Goal: Task Accomplishment & Management: Complete application form

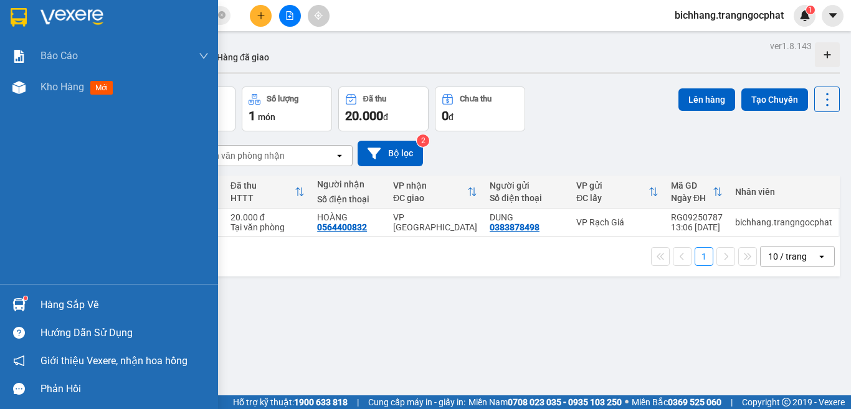
click at [77, 309] on div "Hàng sắp về" at bounding box center [124, 305] width 168 height 19
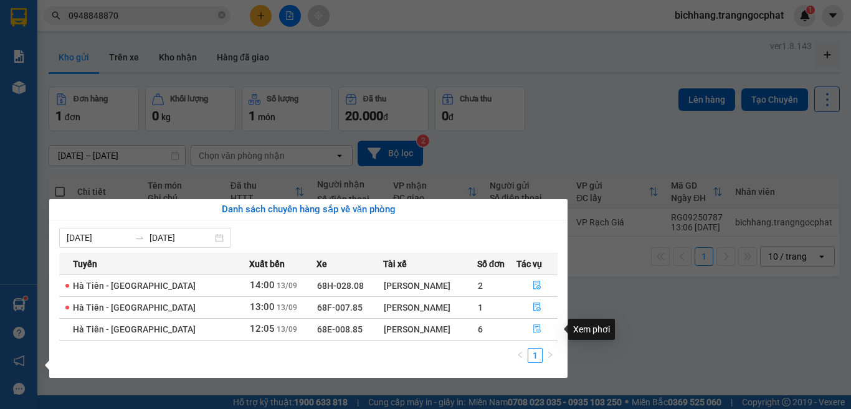
click at [533, 330] on icon "file-done" at bounding box center [537, 329] width 9 height 9
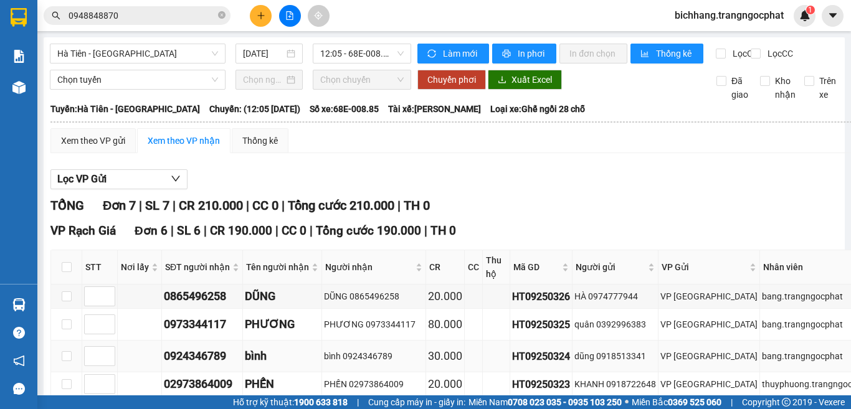
scroll to position [108, 0]
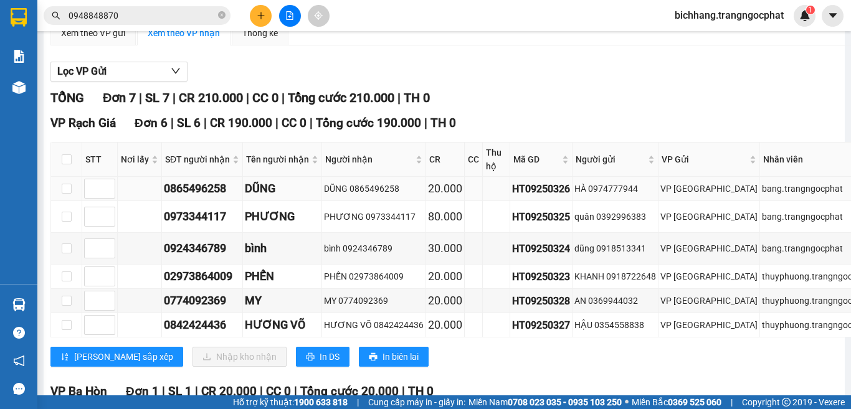
click at [212, 197] on div "0865496258" at bounding box center [202, 188] width 77 height 17
copy div "0865496258"
click at [211, 226] on div "0973344117" at bounding box center [202, 216] width 77 height 17
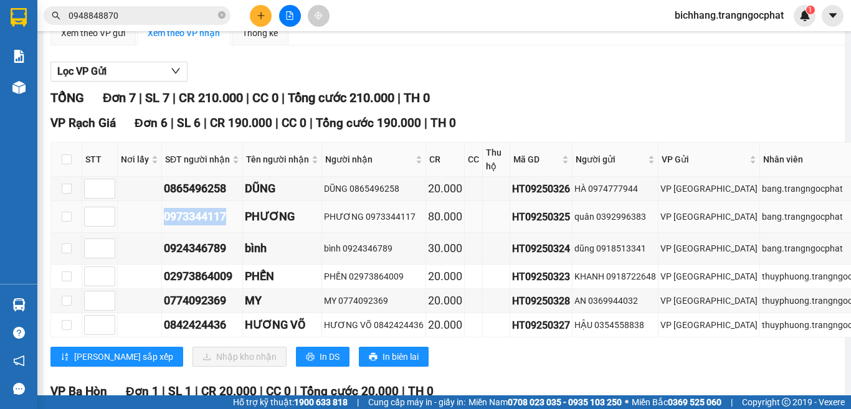
copy div "0973344117"
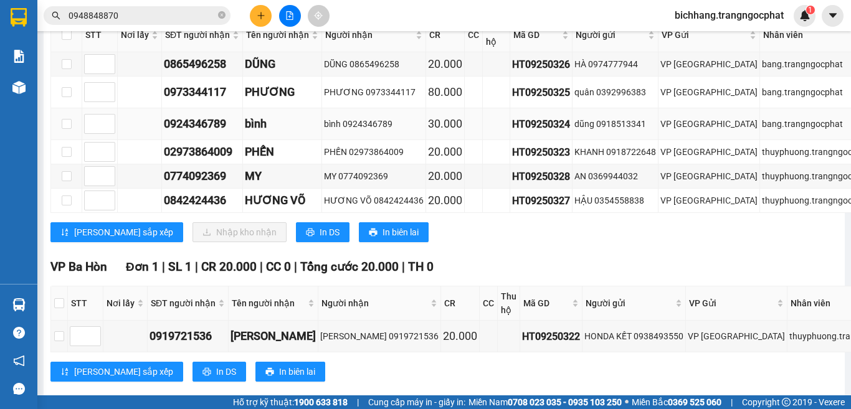
click at [202, 133] on div "0924346789" at bounding box center [202, 123] width 77 height 17
copy div "0924346789"
click at [213, 185] on div "0774092369" at bounding box center [202, 176] width 77 height 17
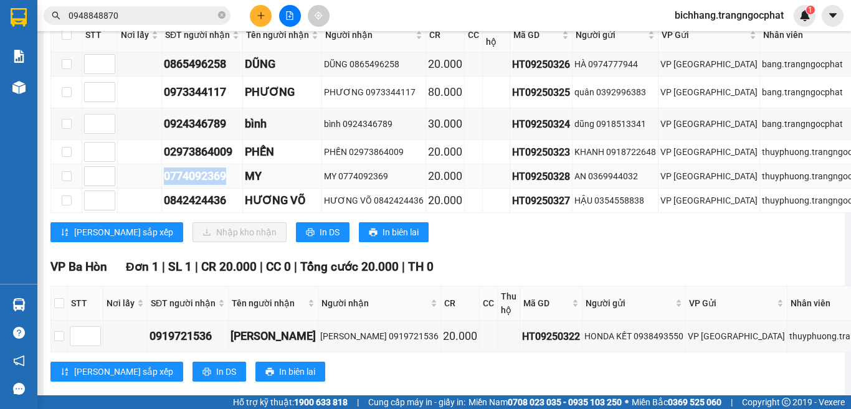
copy div "0774092369"
click at [213, 209] on div "0842424436" at bounding box center [202, 200] width 77 height 17
copy div "0842424436"
click at [60, 164] on td at bounding box center [66, 152] width 31 height 24
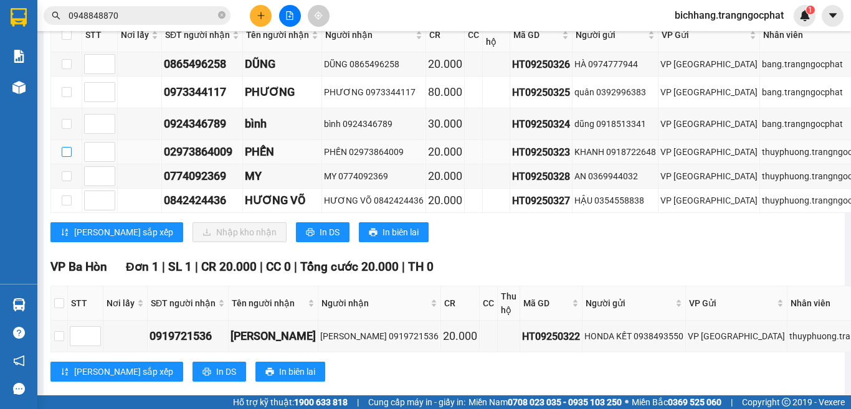
click at [67, 157] on input "checkbox" at bounding box center [67, 152] width 10 height 10
checkbox input "true"
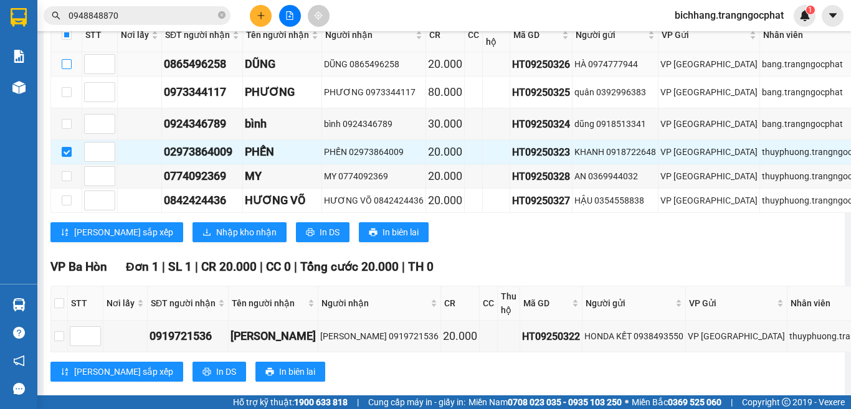
click at [65, 69] on input "checkbox" at bounding box center [67, 64] width 10 height 10
checkbox input "true"
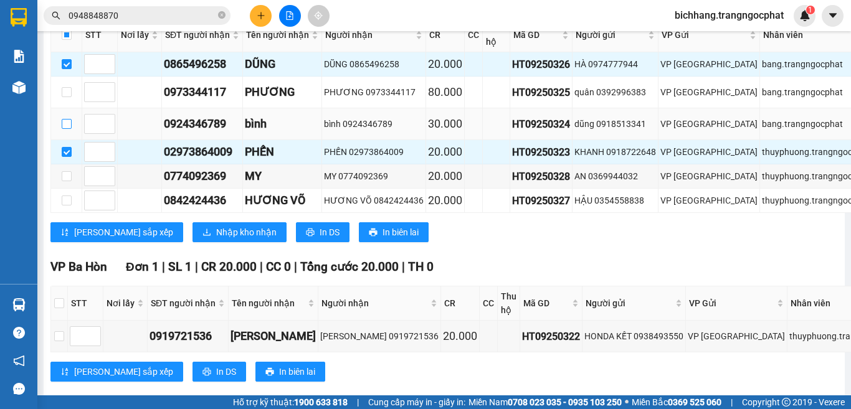
click at [67, 129] on input "checkbox" at bounding box center [67, 124] width 10 height 10
checkbox input "true"
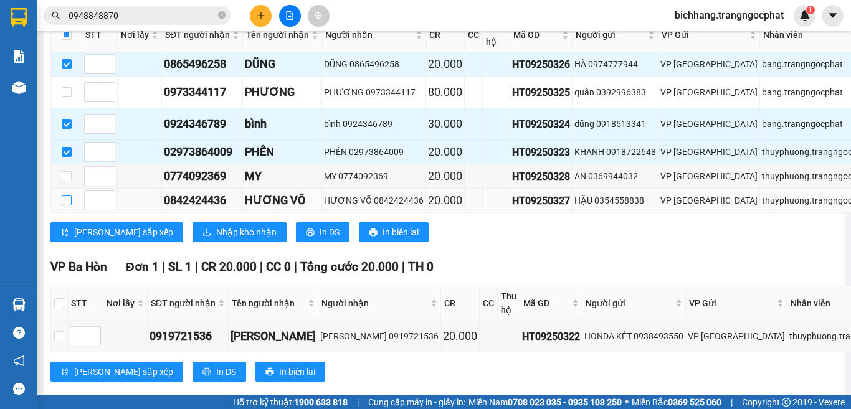
click at [67, 206] on input "checkbox" at bounding box center [67, 201] width 10 height 10
checkbox input "true"
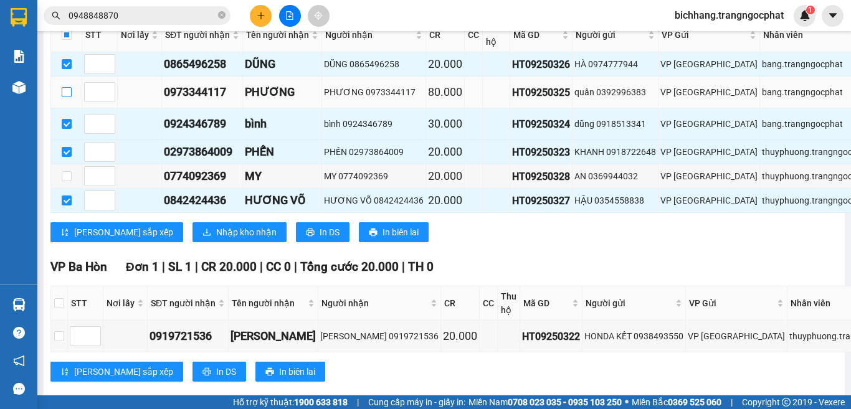
click at [62, 97] on input "checkbox" at bounding box center [67, 92] width 10 height 10
checkbox input "true"
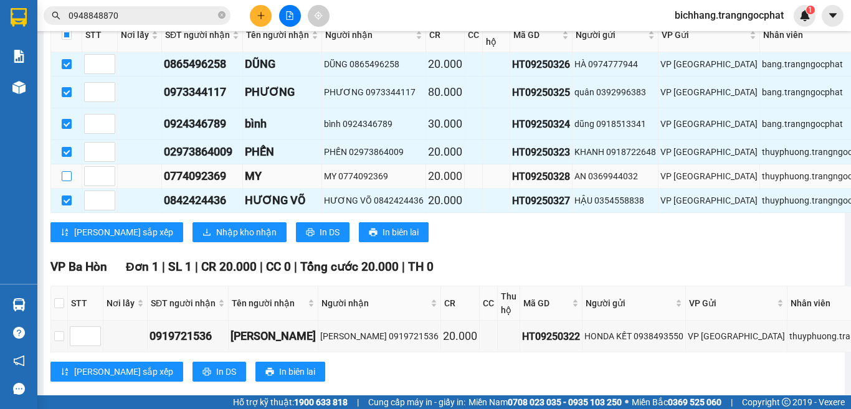
click at [62, 181] on input "checkbox" at bounding box center [67, 176] width 10 height 10
checkbox input "true"
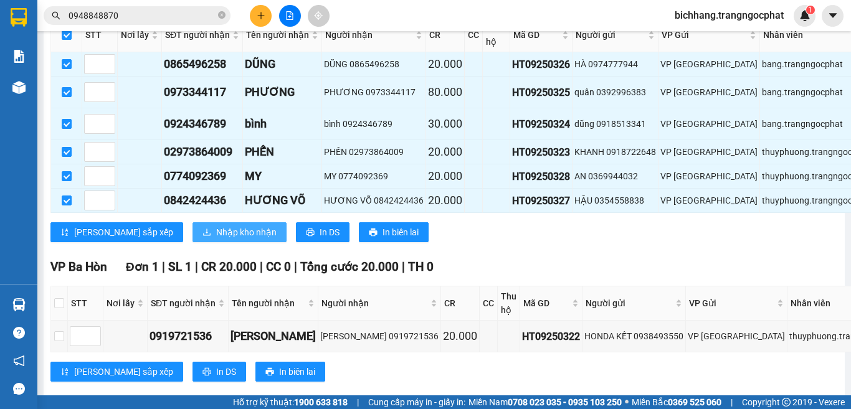
click at [216, 239] on span "Nhập kho nhận" at bounding box center [246, 233] width 60 height 14
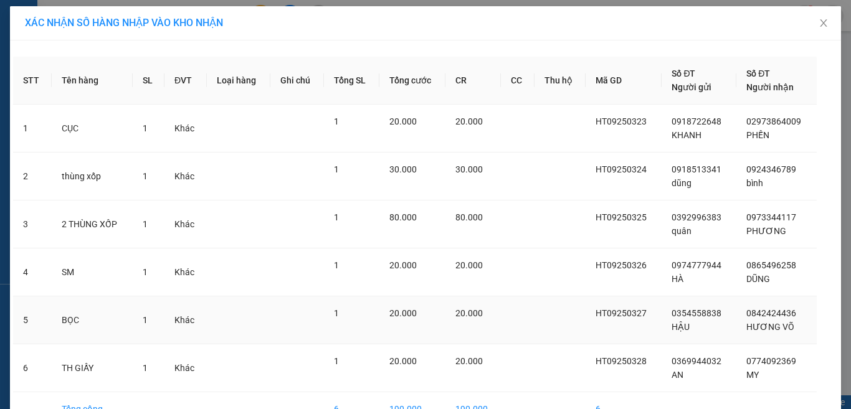
scroll to position [74, 0]
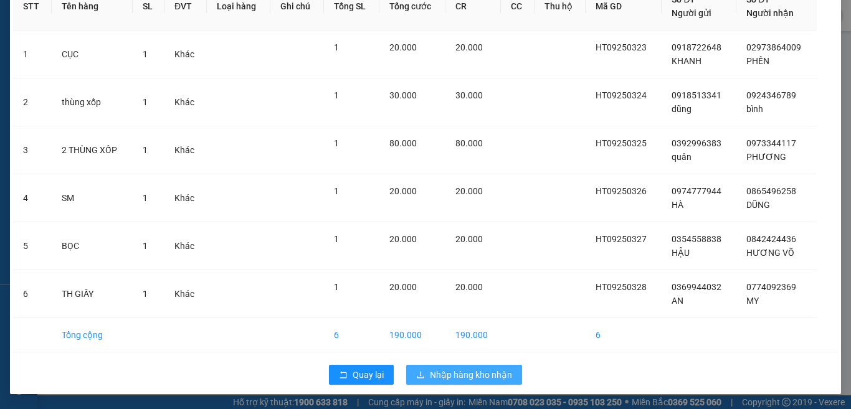
click at [465, 373] on span "Nhập hàng kho nhận" at bounding box center [471, 375] width 82 height 14
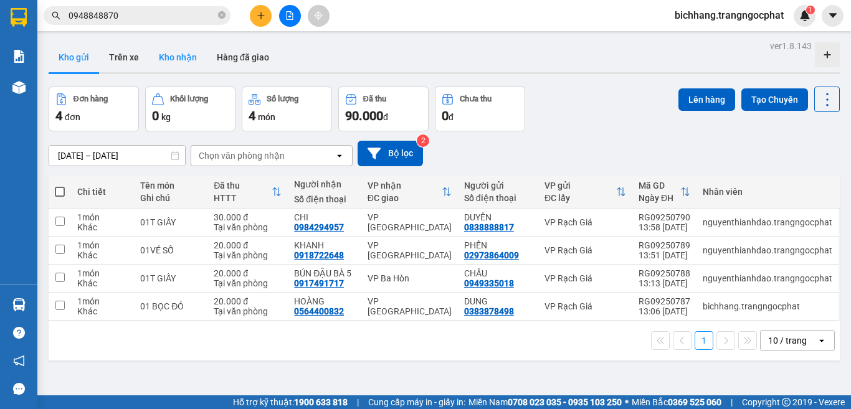
click at [191, 64] on button "Kho nhận" at bounding box center [178, 57] width 58 height 30
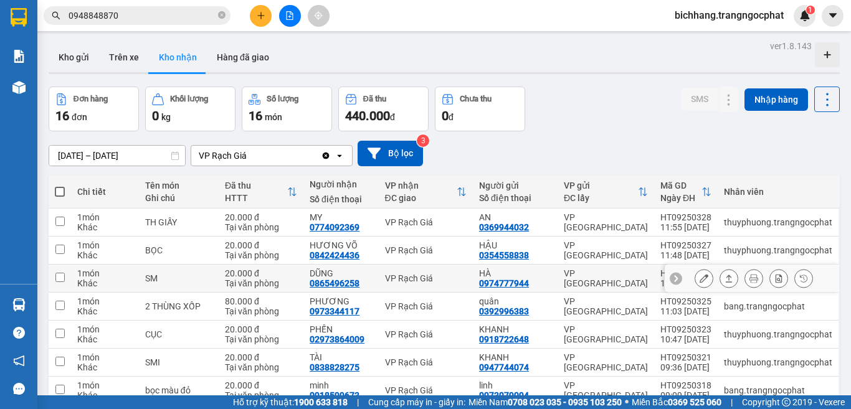
scroll to position [125, 0]
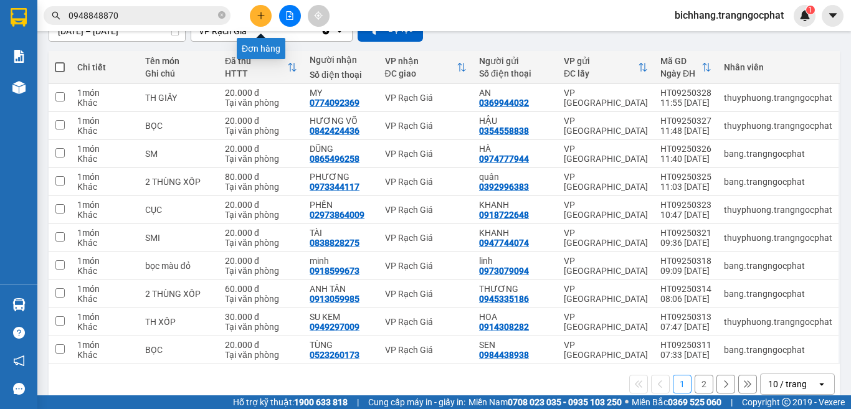
click at [260, 16] on icon "plus" at bounding box center [261, 15] width 9 height 9
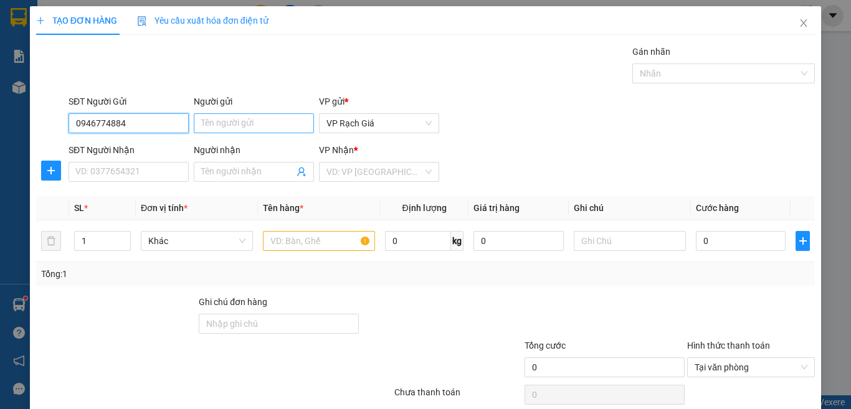
type input "0946774884"
click at [214, 123] on input "Người gửi" at bounding box center [254, 123] width 120 height 20
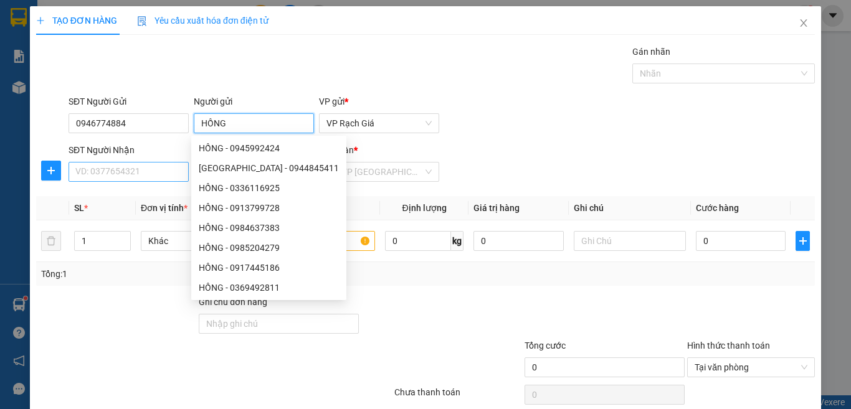
type input "HỒNG"
click at [109, 176] on input "SĐT Người Nhận" at bounding box center [129, 172] width 120 height 20
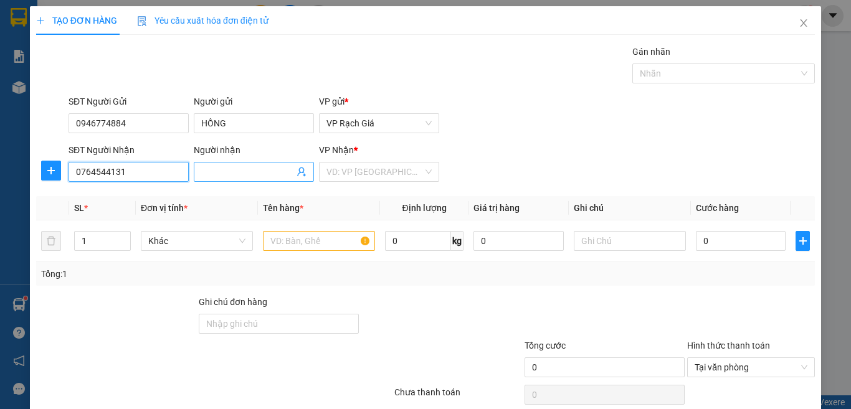
type input "0764544131"
click at [239, 169] on input "Người nhận" at bounding box center [247, 172] width 93 height 14
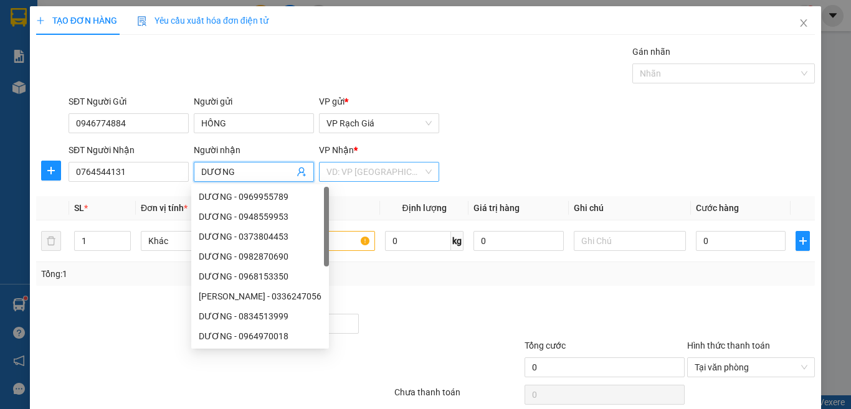
type input "DƯƠNG"
click at [360, 173] on input "search" at bounding box center [374, 172] width 97 height 19
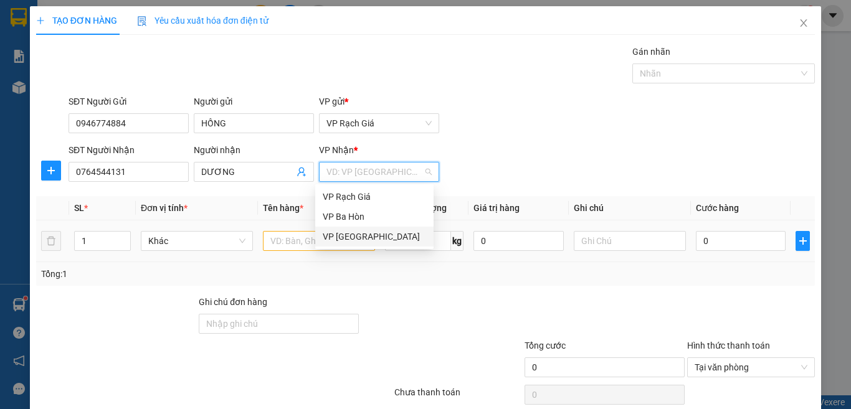
drag, startPoint x: 358, startPoint y: 232, endPoint x: 351, endPoint y: 251, distance: 20.5
click at [358, 234] on div "VP [GEOGRAPHIC_DATA]" at bounding box center [374, 237] width 103 height 14
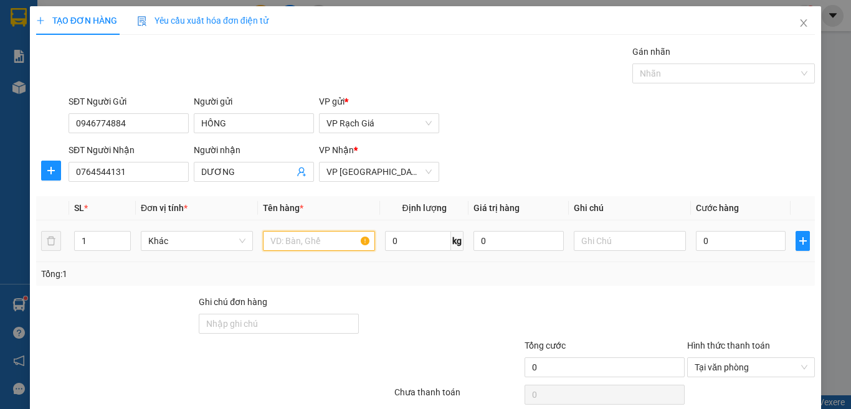
click at [321, 239] on input "text" at bounding box center [319, 241] width 112 height 20
type input "BỌC ĐEN"
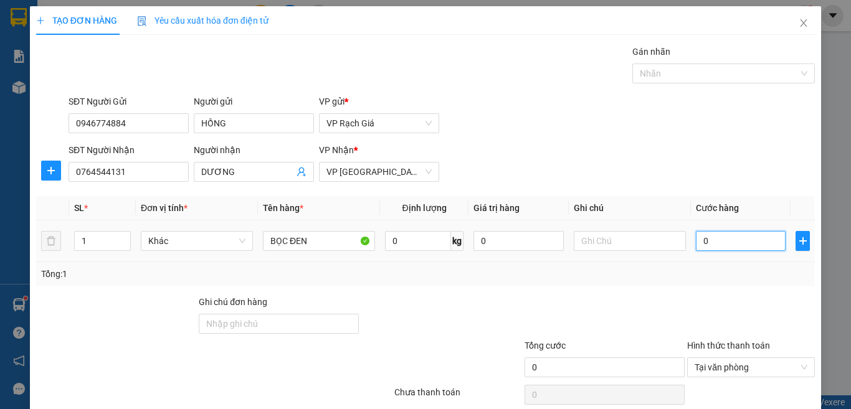
click at [717, 242] on input "0" at bounding box center [741, 241] width 90 height 20
type input "2"
type input "20"
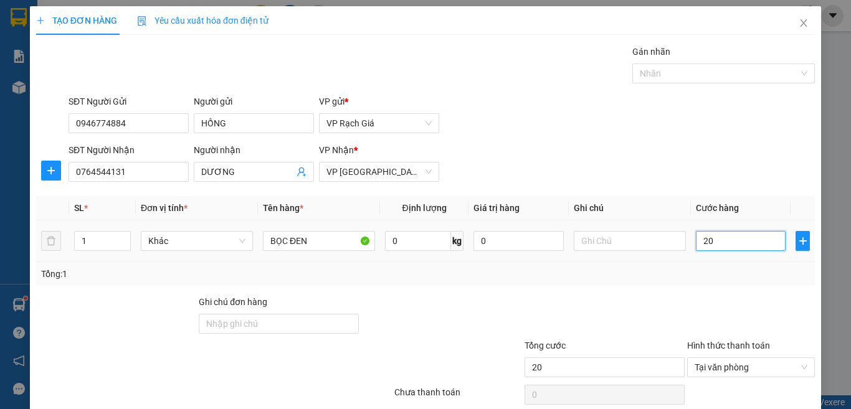
type input "200"
type input "2.000"
type input "20.000"
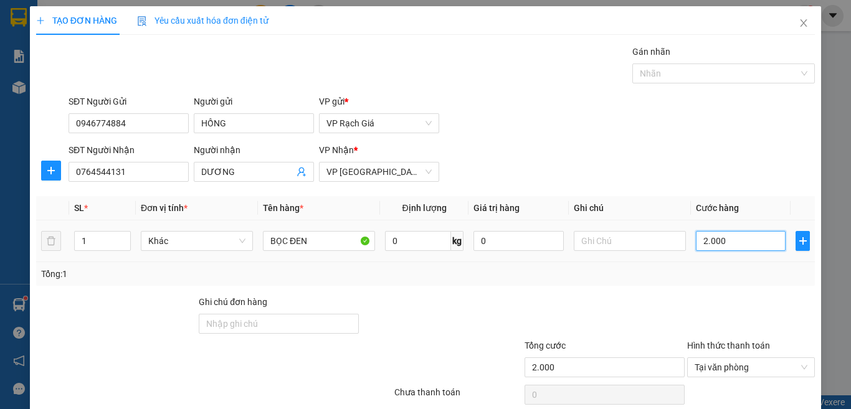
type input "20.000"
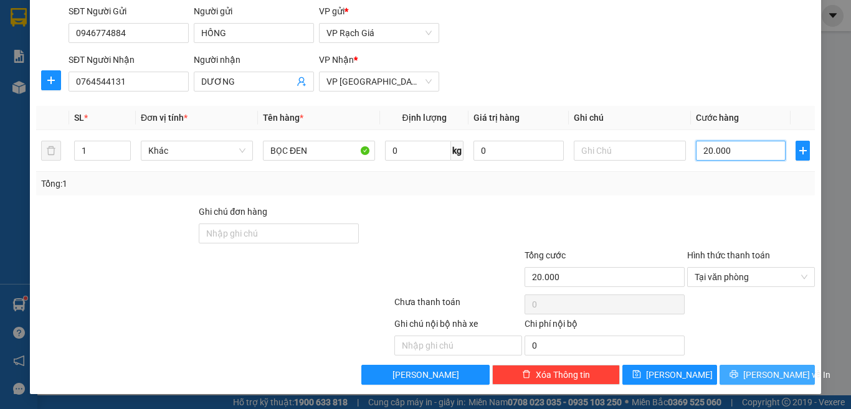
type input "20.000"
click at [757, 374] on span "[PERSON_NAME] và In" at bounding box center [786, 375] width 87 height 14
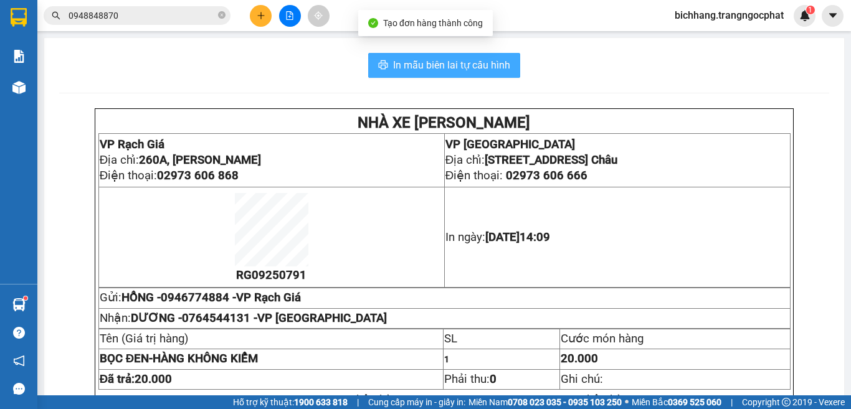
click at [407, 60] on span "In mẫu biên lai tự cấu hình" at bounding box center [451, 65] width 117 height 16
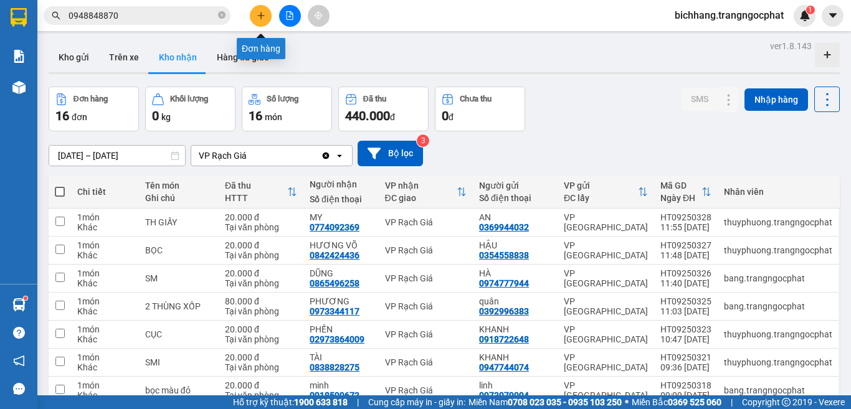
click at [262, 14] on icon "plus" at bounding box center [261, 15] width 9 height 9
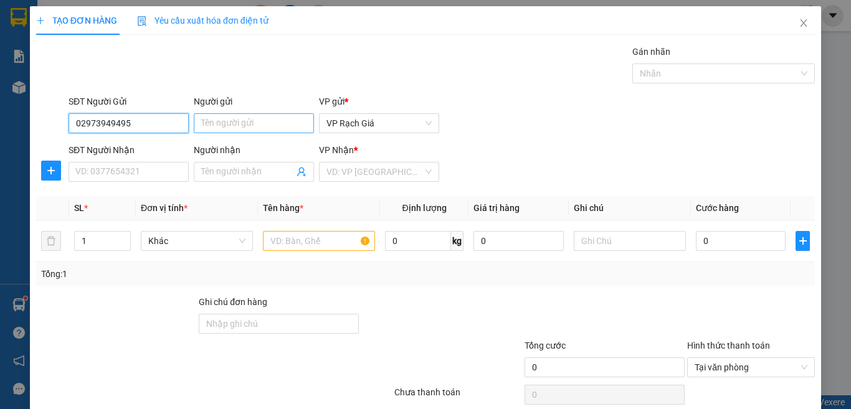
type input "02973949495"
click at [213, 117] on input "Người gửi" at bounding box center [254, 123] width 120 height 20
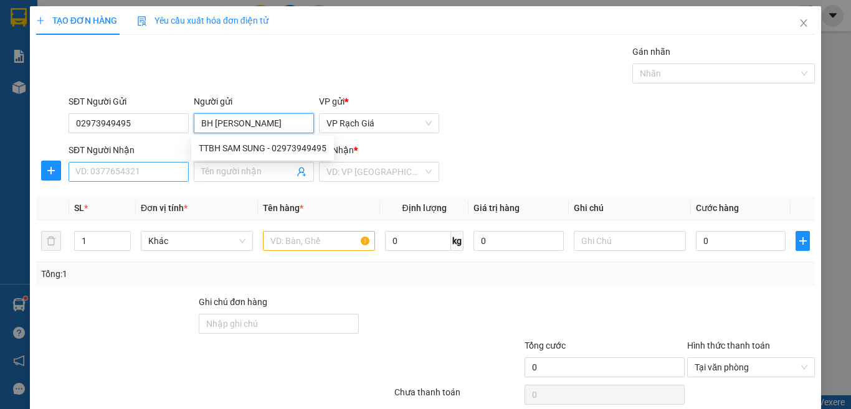
type input "BH [PERSON_NAME]"
click at [94, 175] on input "SĐT Người Nhận" at bounding box center [129, 172] width 120 height 20
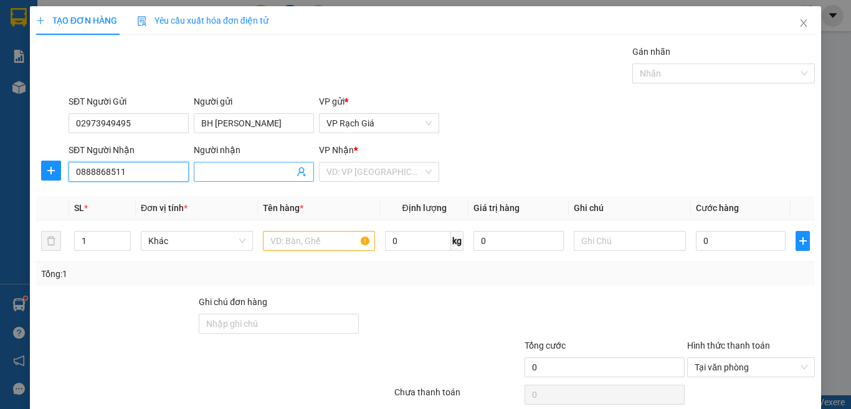
type input "0888868511"
click at [222, 171] on input "Người nhận" at bounding box center [247, 172] width 93 height 14
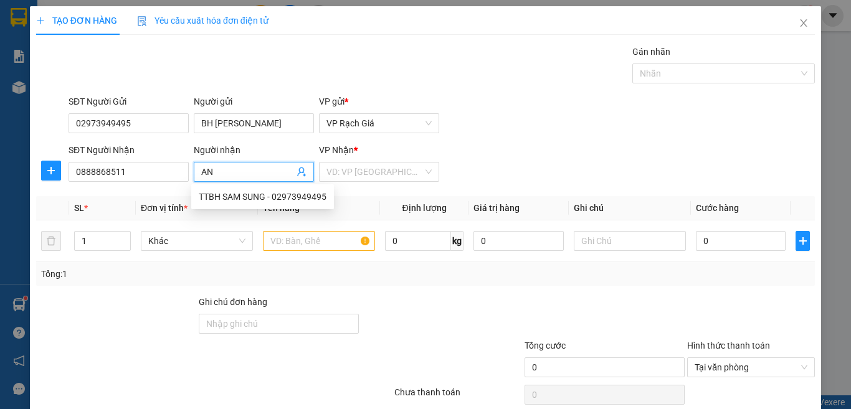
type input "A"
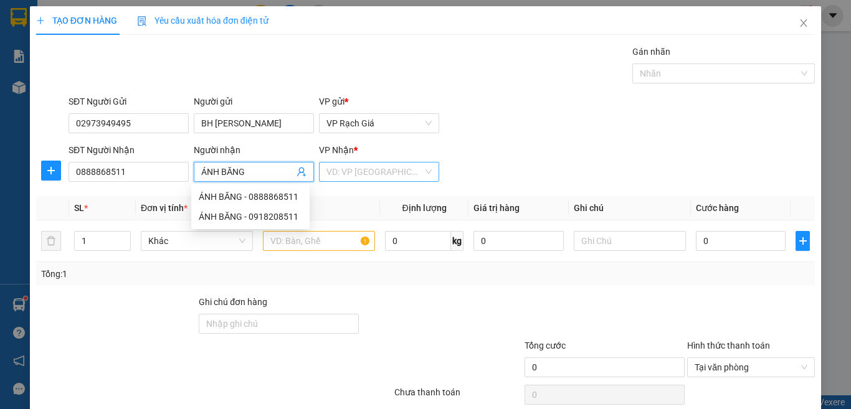
type input "ÁNH BĂNG"
click at [344, 174] on input "search" at bounding box center [374, 172] width 97 height 19
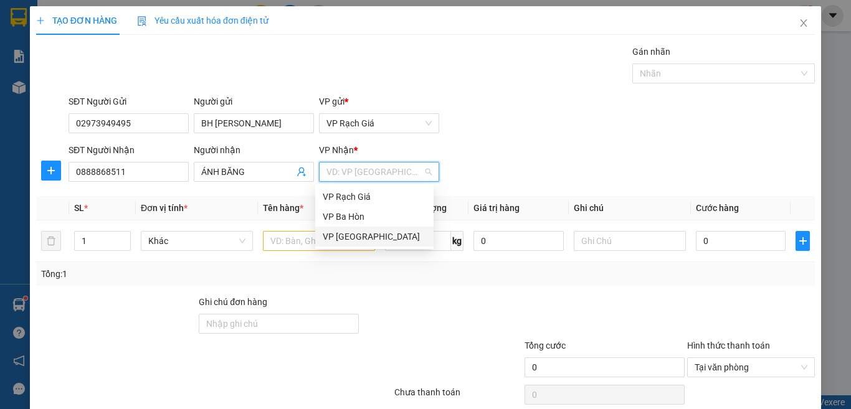
drag, startPoint x: 354, startPoint y: 233, endPoint x: 328, endPoint y: 239, distance: 26.1
click at [353, 234] on div "VP [GEOGRAPHIC_DATA]" at bounding box center [374, 237] width 103 height 14
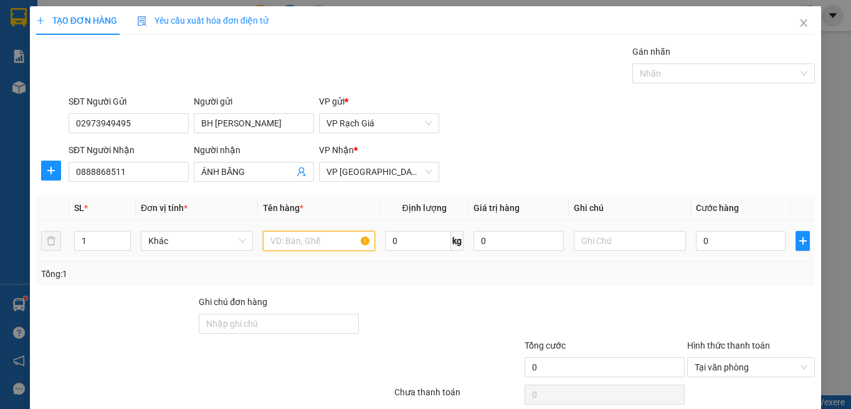
click at [314, 245] on input "text" at bounding box center [319, 241] width 112 height 20
type input "HỘP"
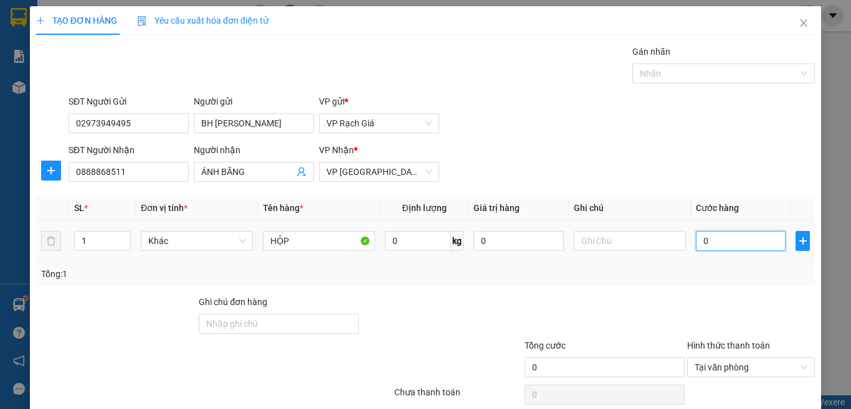
click at [715, 242] on input "0" at bounding box center [741, 241] width 90 height 20
type input "2"
type input "20"
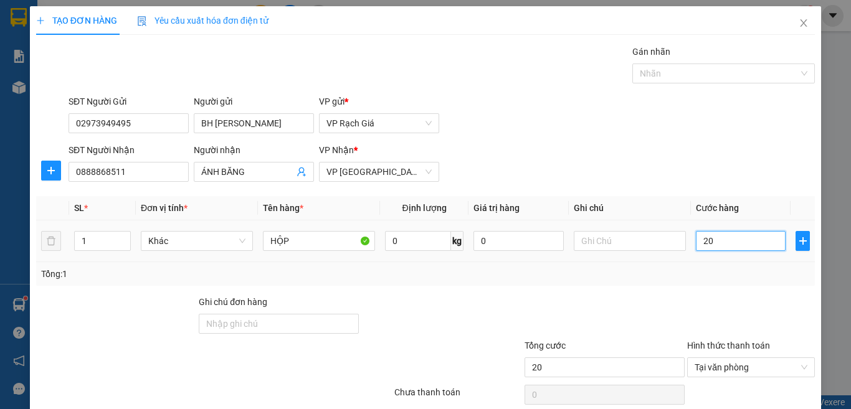
type input "200"
type input "2.000"
type input "20.000"
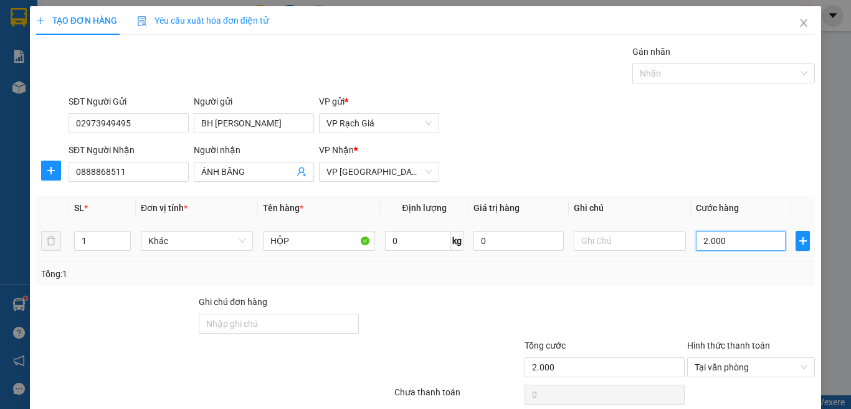
type input "20.000"
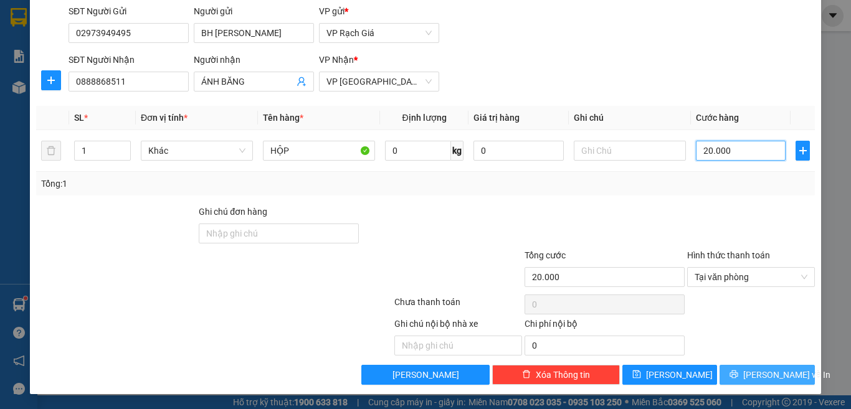
type input "20.000"
drag, startPoint x: 731, startPoint y: 374, endPoint x: 726, endPoint y: 368, distance: 8.0
click at [732, 374] on button "[PERSON_NAME] và In" at bounding box center [767, 375] width 95 height 20
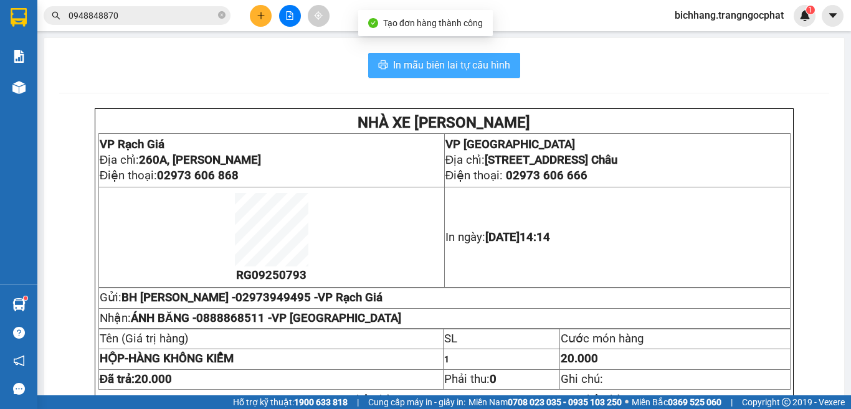
click at [495, 67] on span "In mẫu biên lai tự cấu hình" at bounding box center [451, 65] width 117 height 16
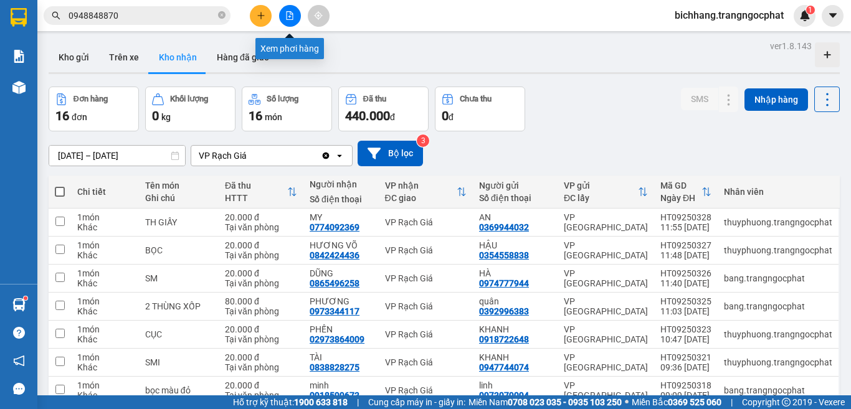
click at [288, 17] on icon "file-add" at bounding box center [289, 15] width 9 height 9
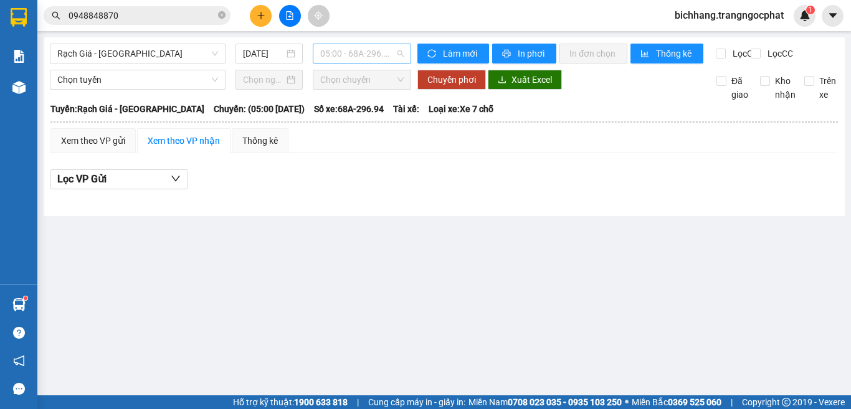
click at [347, 54] on span "05:00 - 68A-296.94" at bounding box center [361, 53] width 83 height 19
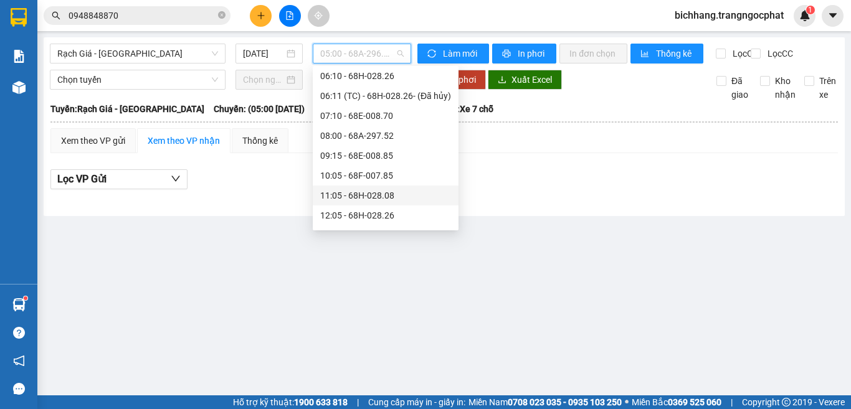
scroll to position [125, 0]
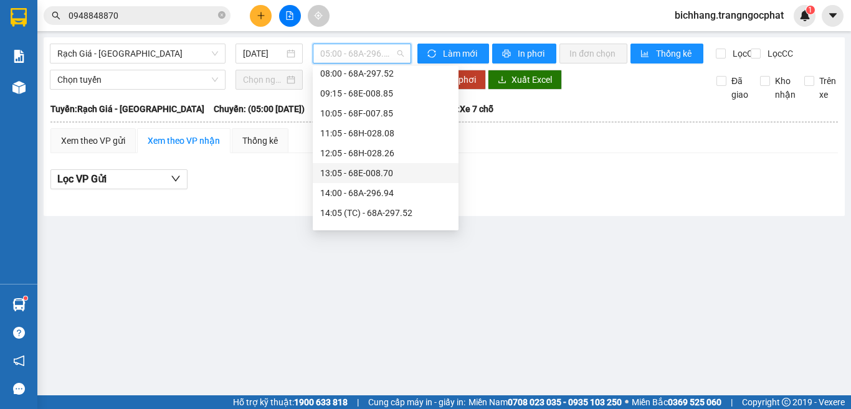
click at [370, 175] on div "13:05 - 68E-008.70" at bounding box center [385, 173] width 131 height 14
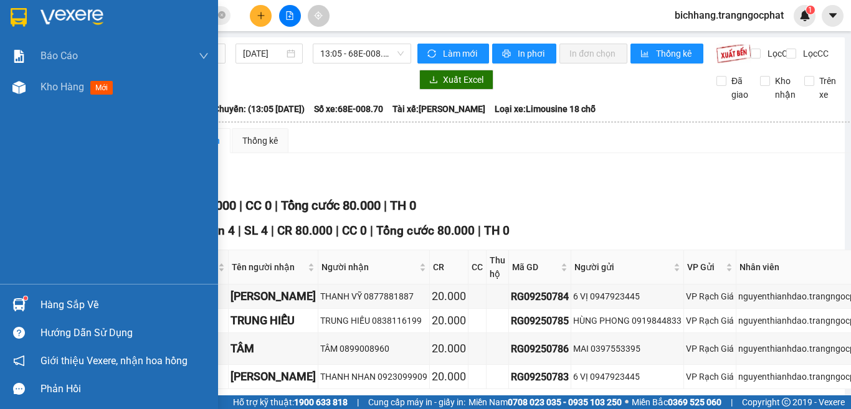
click at [39, 310] on div "Hàng sắp về" at bounding box center [109, 305] width 218 height 28
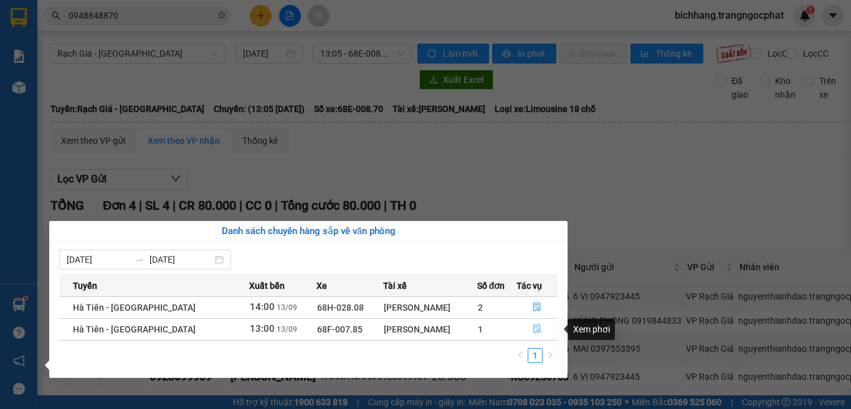
click at [536, 329] on icon "file-done" at bounding box center [537, 329] width 9 height 9
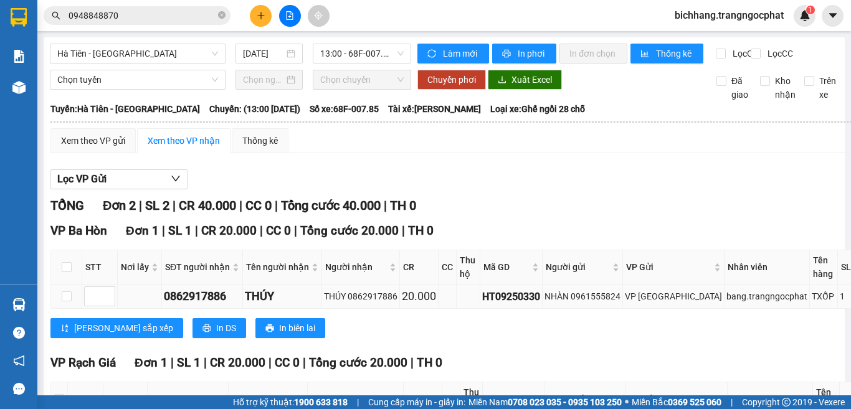
click at [207, 305] on div "0862917886" at bounding box center [202, 296] width 77 height 17
click at [209, 305] on div "0862917886" at bounding box center [202, 296] width 77 height 17
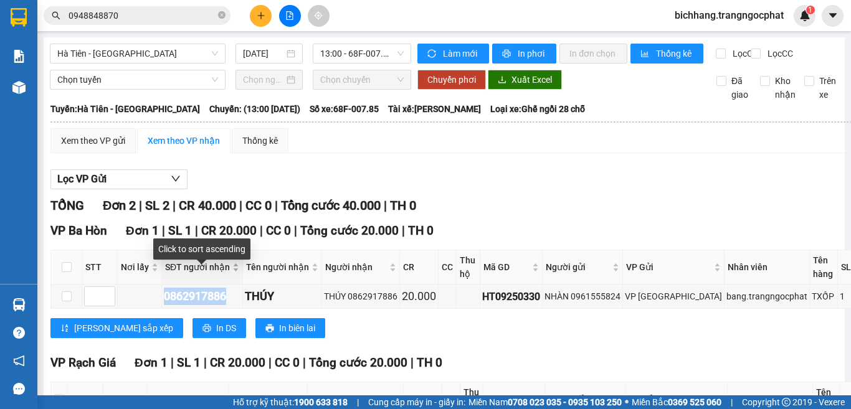
copy div "0862917886"
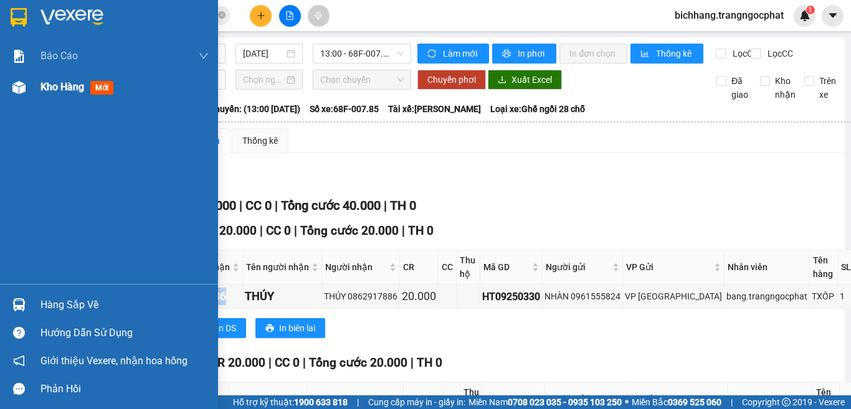
click at [67, 91] on span "Kho hàng" at bounding box center [62, 87] width 44 height 12
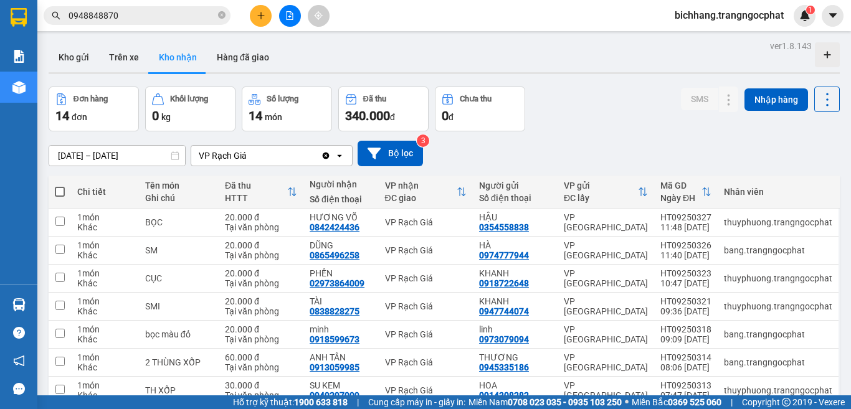
click at [116, 10] on input "0948848870" at bounding box center [142, 16] width 147 height 14
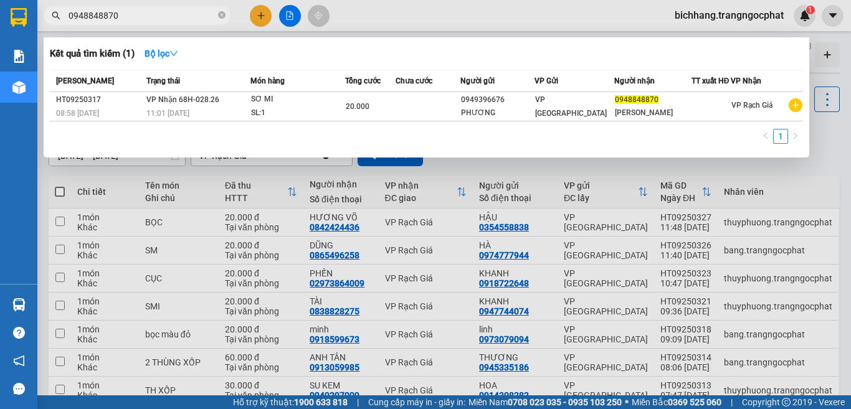
click at [116, 10] on input "0948848870" at bounding box center [142, 16] width 147 height 14
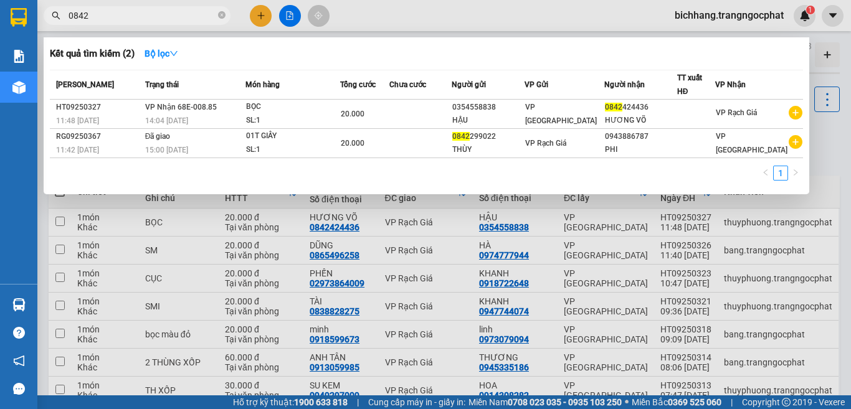
type input "0842"
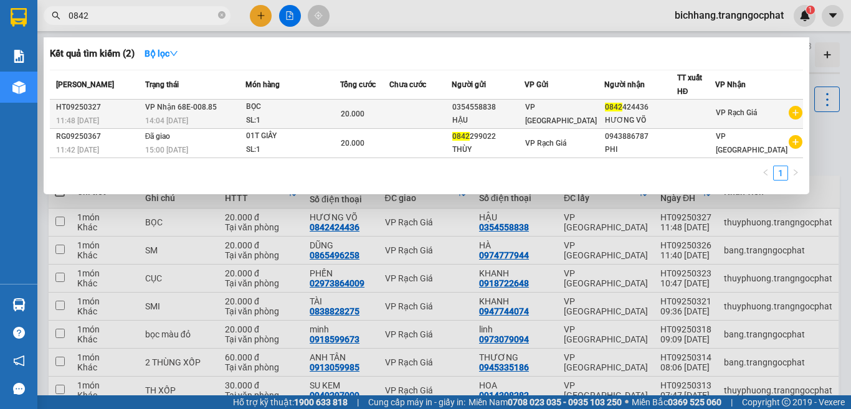
click at [389, 111] on div "20.000" at bounding box center [365, 114] width 48 height 14
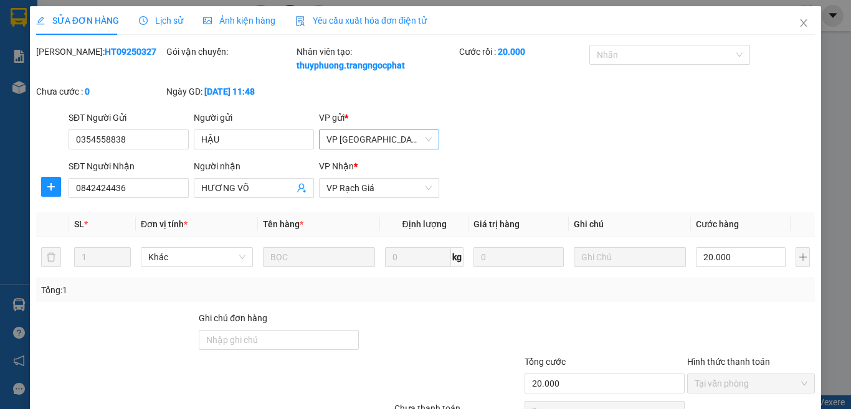
type input "0354558838"
type input "HẬU"
type input "0842424436"
type input "HƯƠNG VÕ"
type input "20.000"
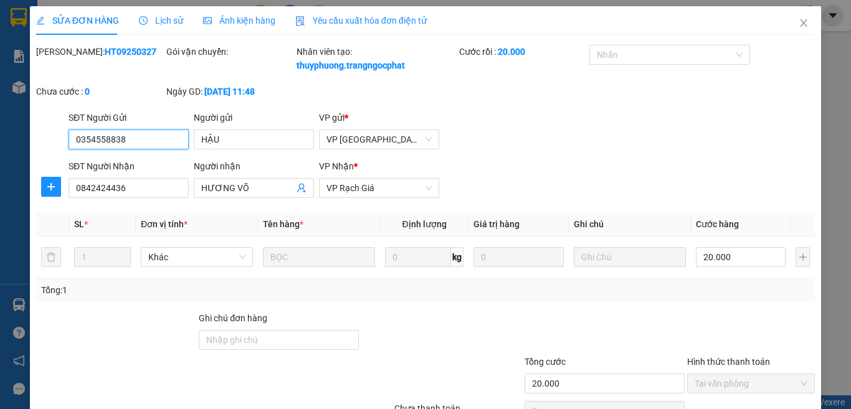
scroll to position [107, 0]
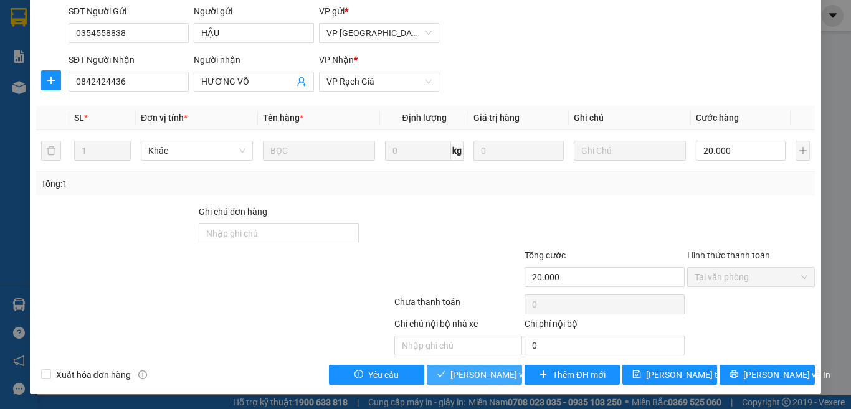
click at [493, 378] on span "[PERSON_NAME] và Giao hàng" at bounding box center [510, 375] width 120 height 14
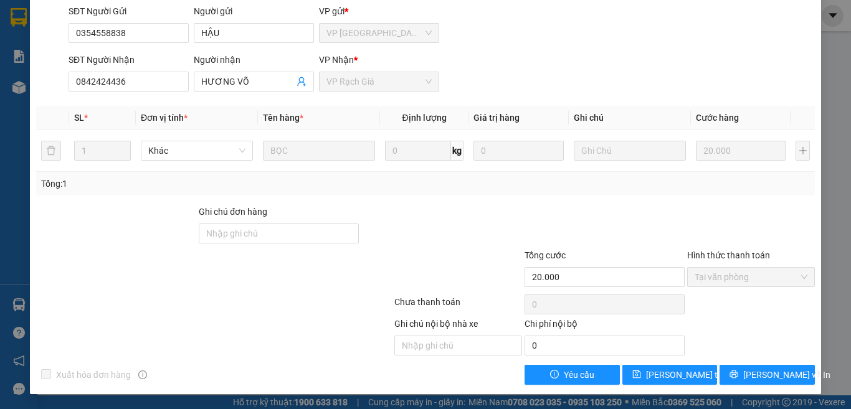
scroll to position [0, 0]
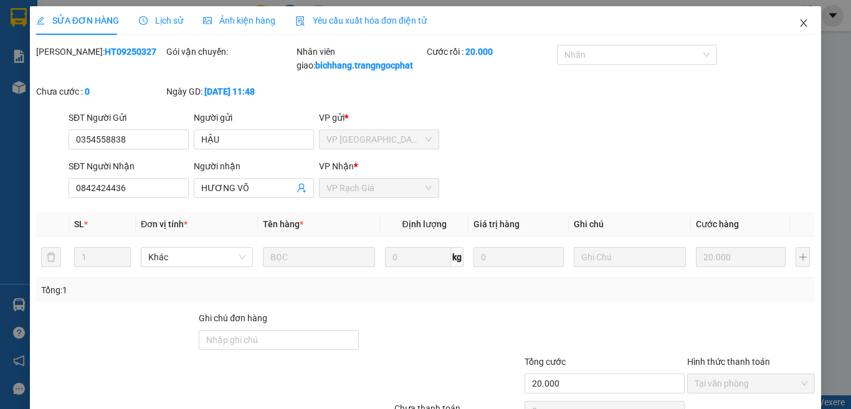
click at [799, 27] on icon "close" at bounding box center [804, 23] width 10 height 10
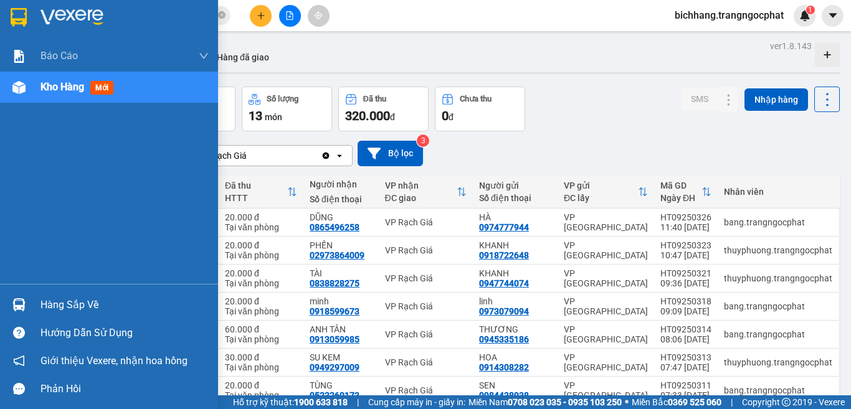
click at [62, 305] on div "Hàng sắp về" at bounding box center [124, 305] width 168 height 19
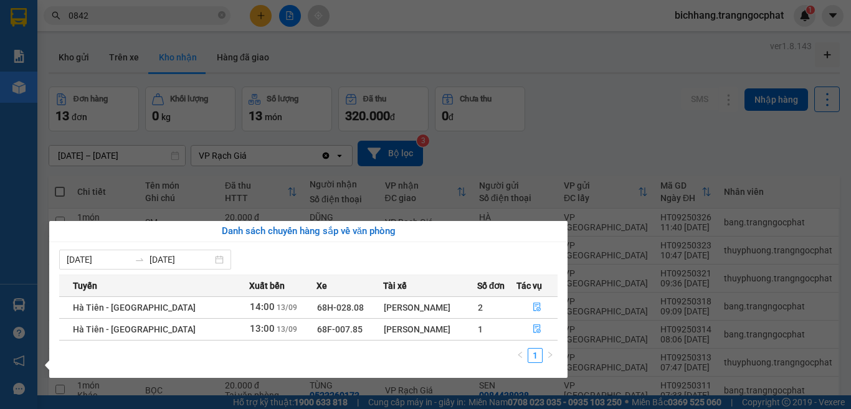
click at [672, 130] on section "Kết quả tìm kiếm ( 2 ) Bộ lọc Mã ĐH Trạng thái Món hàng Tổng cước Chưa cước Ngư…" at bounding box center [425, 204] width 851 height 409
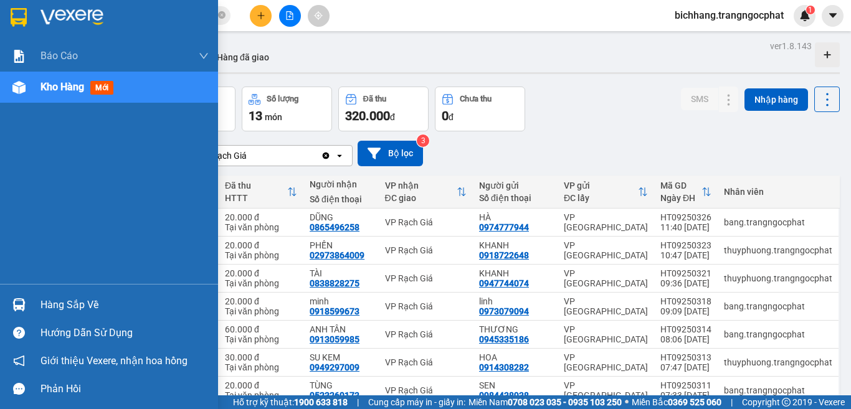
click at [52, 90] on span "Kho hàng" at bounding box center [62, 87] width 44 height 12
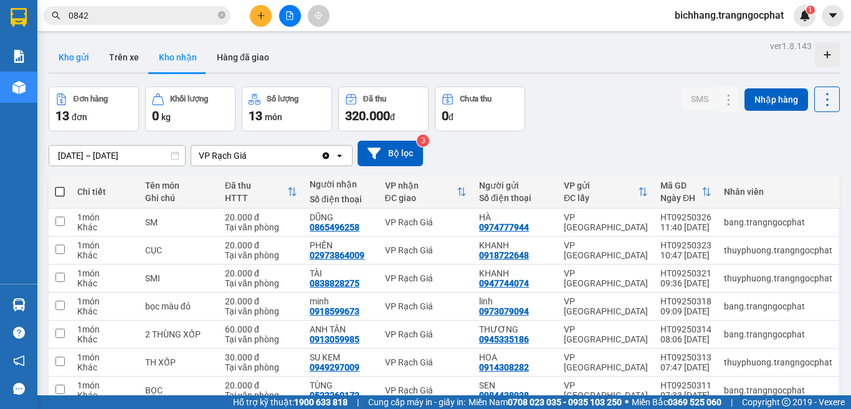
click at [77, 54] on button "Kho gửi" at bounding box center [74, 57] width 50 height 30
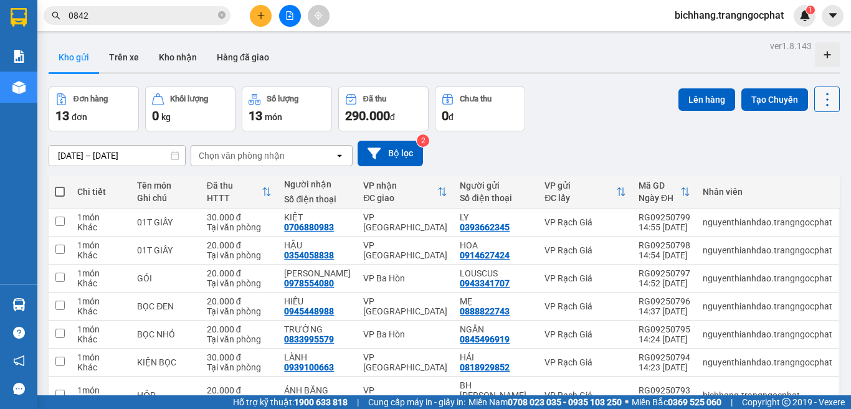
click at [826, 105] on icon at bounding box center [827, 99] width 2 height 13
click at [789, 176] on span "Làm mới" at bounding box center [799, 178] width 34 height 12
click at [819, 108] on button at bounding box center [827, 100] width 26 height 26
click at [786, 179] on span "Làm mới" at bounding box center [799, 178] width 34 height 12
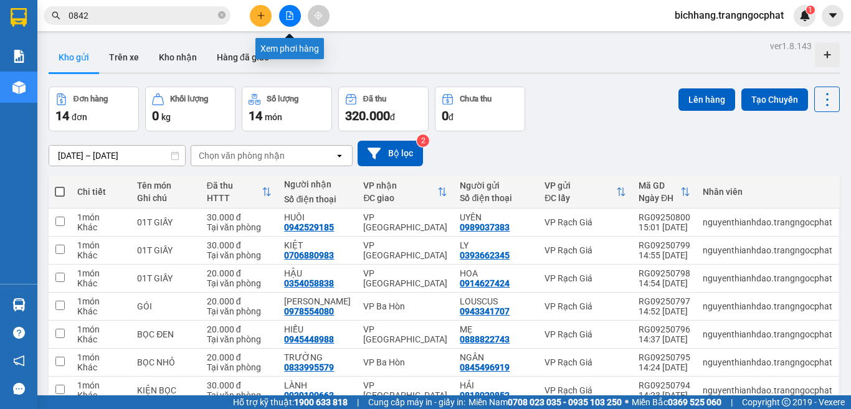
click at [292, 19] on icon "file-add" at bounding box center [289, 15] width 9 height 9
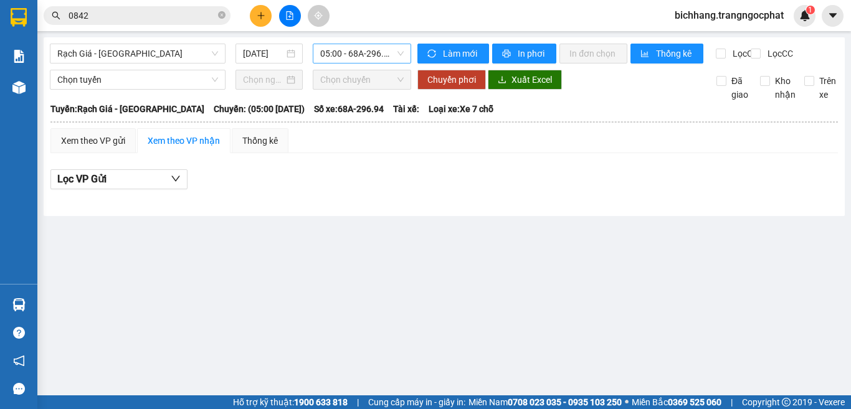
click at [357, 55] on span "05:00 - 68A-296.94" at bounding box center [361, 53] width 83 height 19
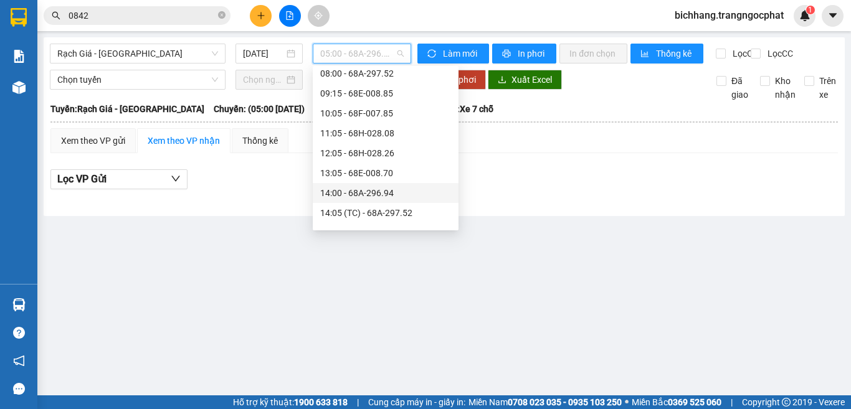
scroll to position [219, 0]
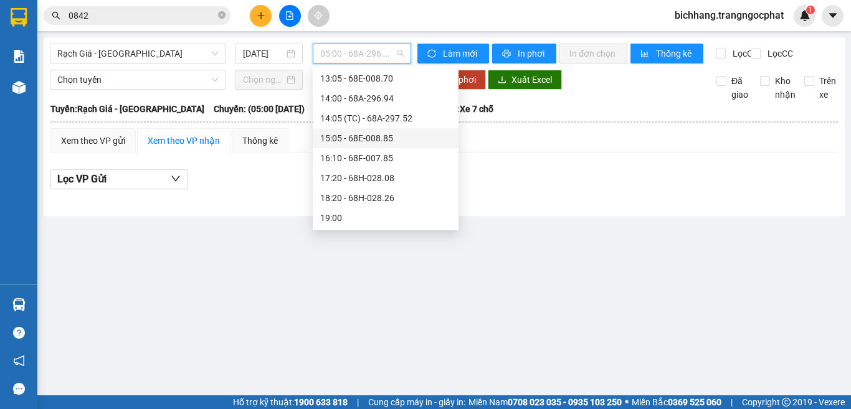
click at [368, 145] on div "15:05 - 68E-008.85" at bounding box center [385, 138] width 131 height 14
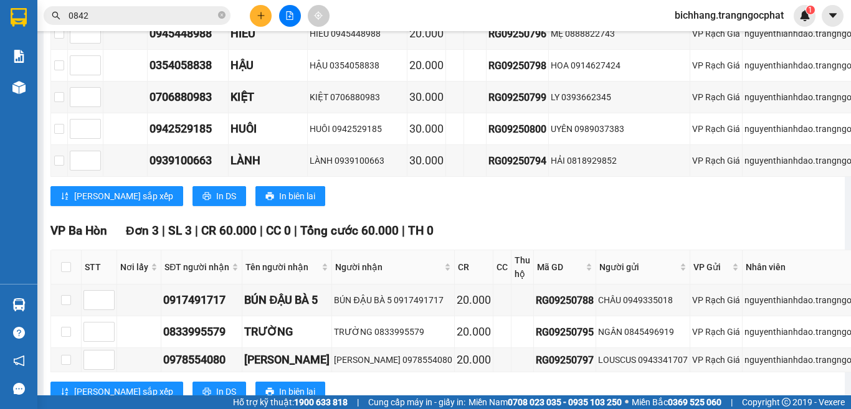
scroll to position [518, 0]
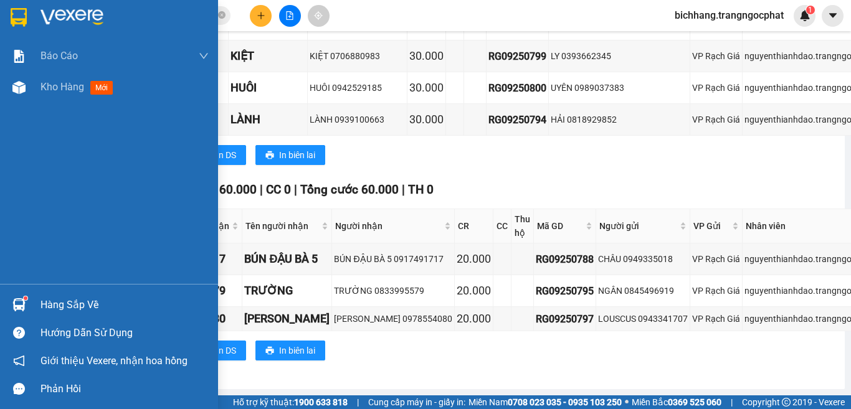
click at [58, 310] on div "Hàng sắp về" at bounding box center [124, 305] width 168 height 19
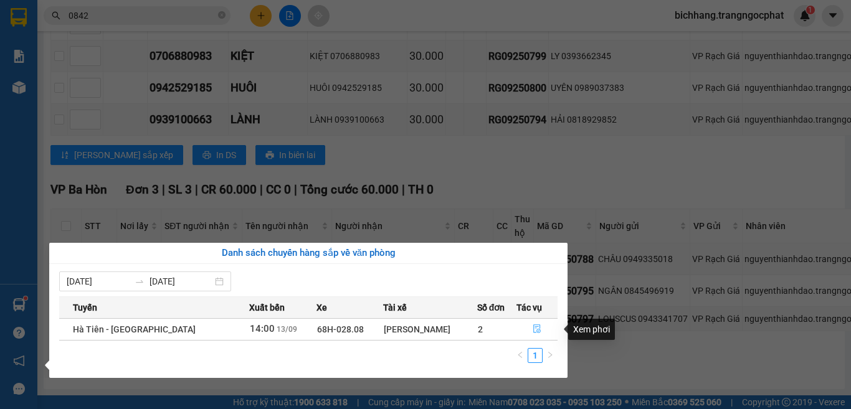
click at [534, 328] on icon "file-done" at bounding box center [537, 329] width 9 height 9
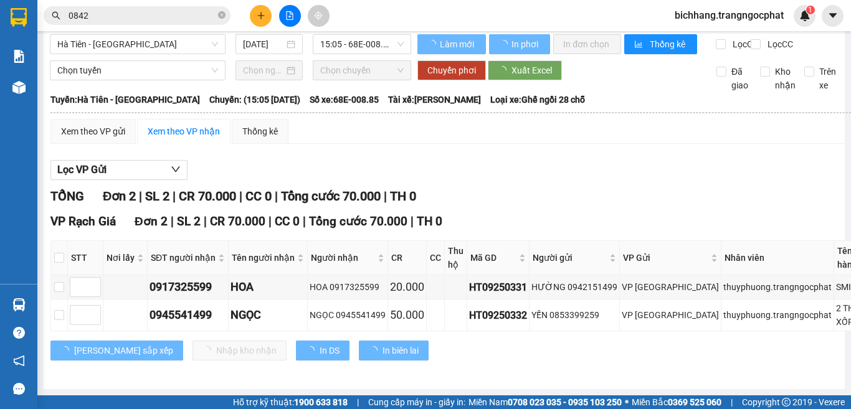
scroll to position [31, 0]
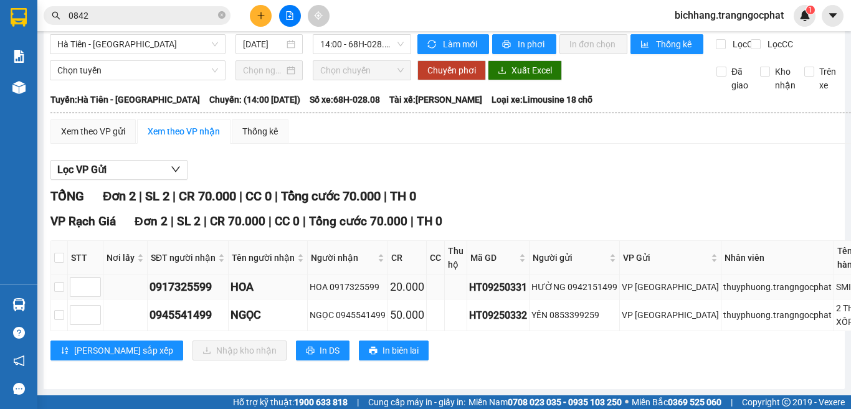
click at [186, 281] on div "0917325599" at bounding box center [188, 286] width 77 height 17
copy div "0917325599"
click at [174, 306] on div "0945541499" at bounding box center [188, 314] width 77 height 17
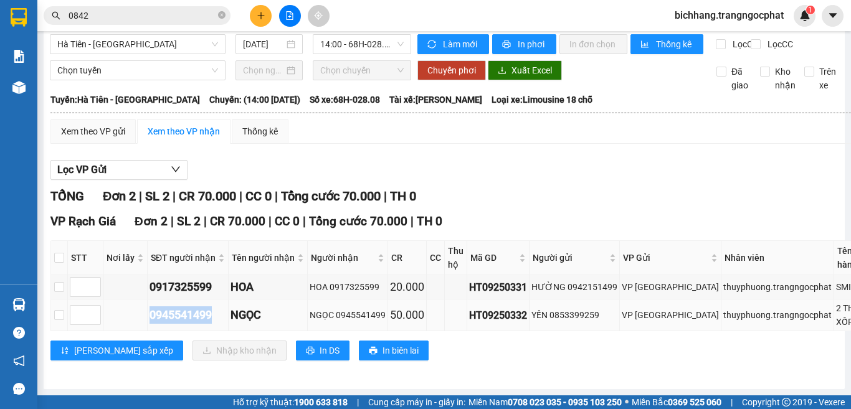
copy div "0945541499"
